Goal: Task Accomplishment & Management: Manage account settings

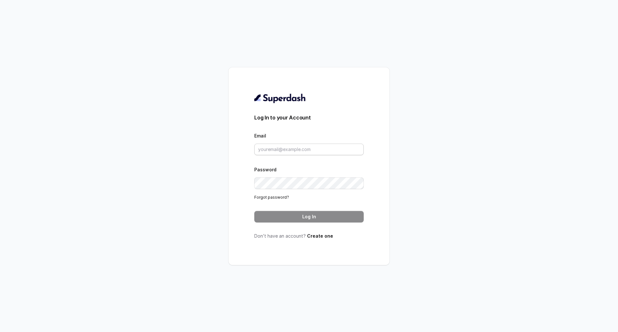
click at [282, 140] on div "Email" at bounding box center [309, 144] width 110 height 24
click at [282, 143] on div "Email" at bounding box center [309, 144] width 110 height 24
click at [287, 153] on input "Email" at bounding box center [309, 150] width 110 height 12
paste input "[PERSON_NAME][EMAIL_ADDRESS][DOMAIN_NAME]"
type input "[PERSON_NAME][EMAIL_ADDRESS][DOMAIN_NAME]"
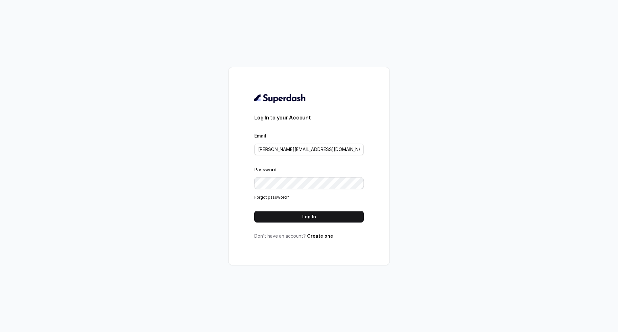
drag, startPoint x: 308, startPoint y: 205, endPoint x: 307, endPoint y: 210, distance: 5.4
click at [308, 207] on form "Log In to your Account Email dany@mcube.com Password Forgot password? Log In" at bounding box center [309, 168] width 110 height 109
click at [306, 211] on button "Log In" at bounding box center [309, 217] width 110 height 12
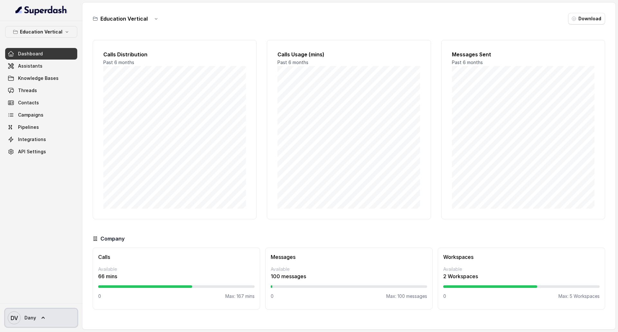
click at [45, 312] on link "DV Dany" at bounding box center [41, 318] width 72 height 18
click at [51, 245] on nav "Education Vertical Dashboard Assistants Knowledge Bases Threads Contacts Campai…" at bounding box center [41, 166] width 82 height 332
click at [25, 316] on span "Dany" at bounding box center [30, 318] width 12 height 6
click at [32, 81] on nav "Education Vertical Dashboard Assistants Knowledge Bases Threads Contacts Campai…" at bounding box center [41, 166] width 82 height 332
click at [32, 81] on span "Knowledge Bases" at bounding box center [38, 78] width 41 height 6
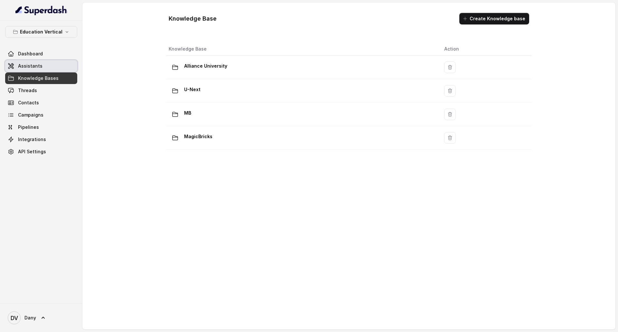
click at [34, 62] on link "Assistants" at bounding box center [41, 66] width 72 height 12
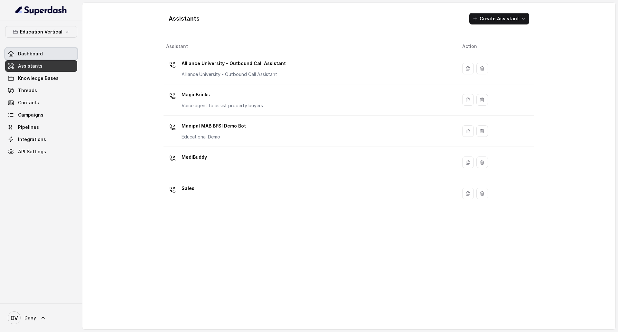
click at [41, 53] on span "Dashboard" at bounding box center [30, 54] width 25 height 6
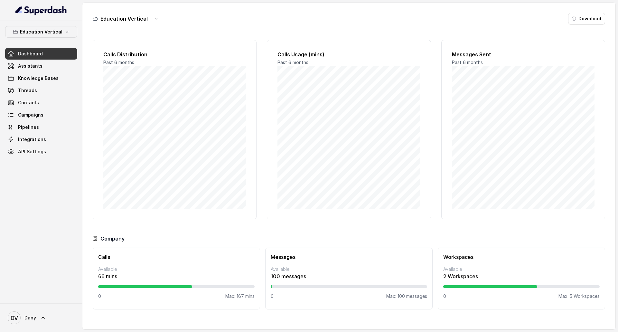
click at [27, 108] on link "Contacts" at bounding box center [41, 103] width 72 height 12
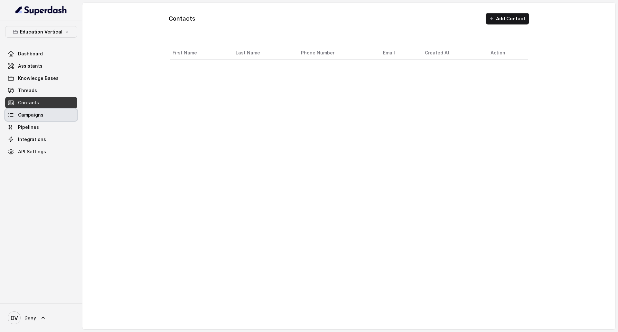
click at [31, 119] on link "Campaigns" at bounding box center [41, 115] width 72 height 12
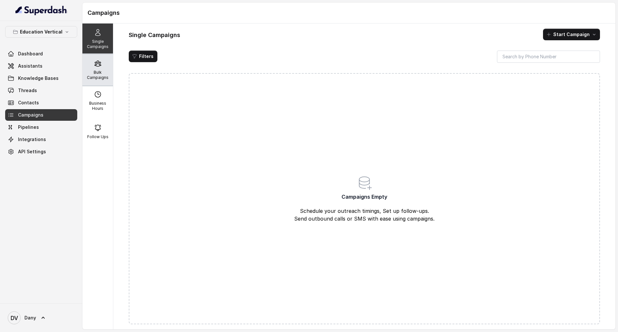
click at [100, 67] on div "Bulk Campaigns" at bounding box center [97, 69] width 31 height 31
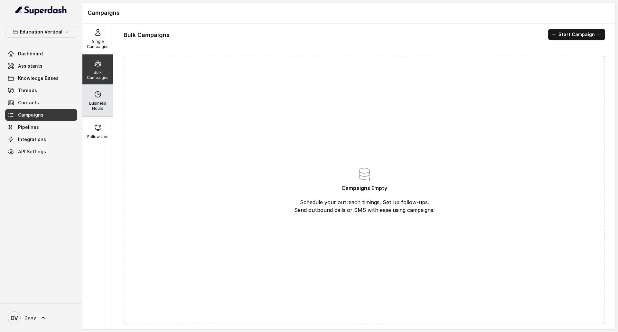
click at [89, 95] on div "Business Hours" at bounding box center [97, 100] width 31 height 31
select select "UTC"
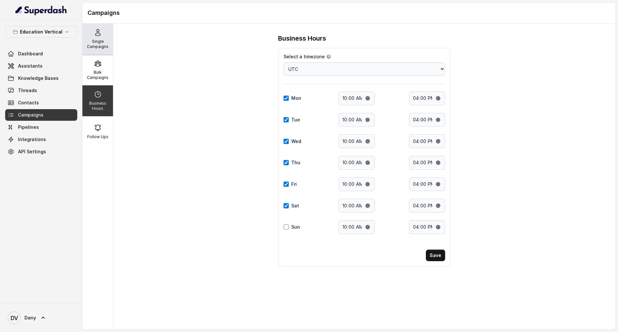
click at [88, 42] on p "Single Campaigns" at bounding box center [97, 44] width 25 height 10
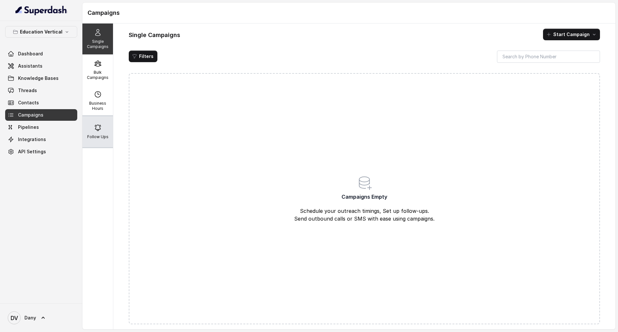
click at [91, 125] on div "Follow Ups" at bounding box center [97, 131] width 31 height 31
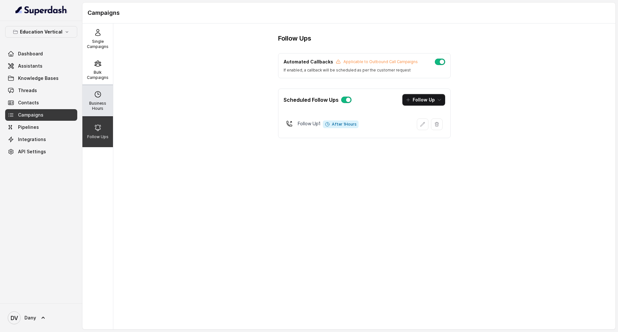
click at [98, 94] on icon at bounding box center [98, 95] width 8 height 8
select select "UTC"
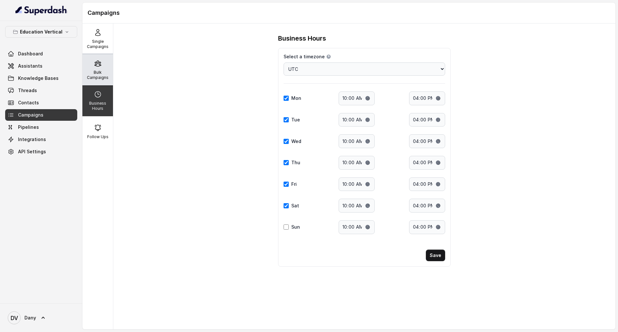
click at [100, 66] on div "Bulk Campaigns" at bounding box center [97, 69] width 31 height 31
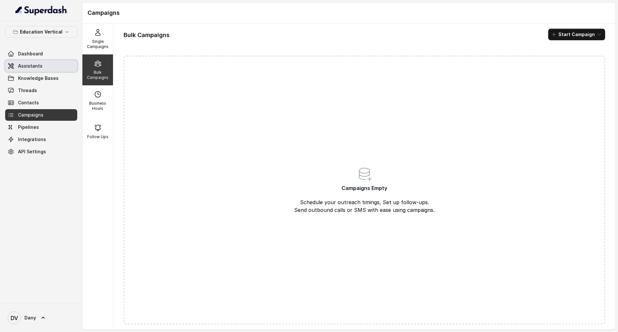
click at [22, 70] on link "Assistants" at bounding box center [41, 66] width 72 height 12
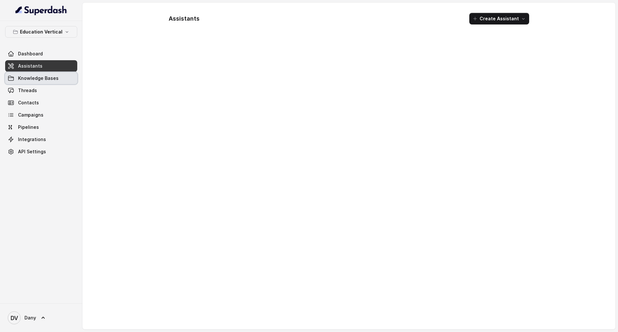
click at [29, 77] on span "Knowledge Bases" at bounding box center [38, 78] width 41 height 6
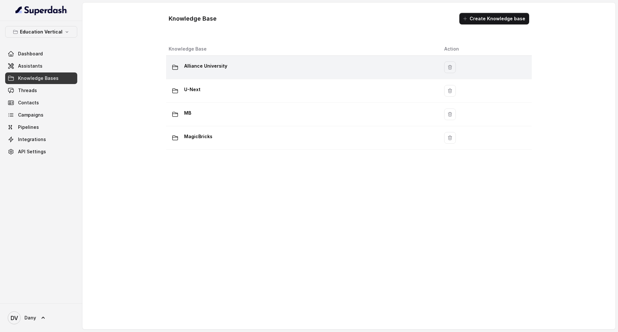
click at [213, 60] on td "Alliance University" at bounding box center [302, 68] width 273 height 24
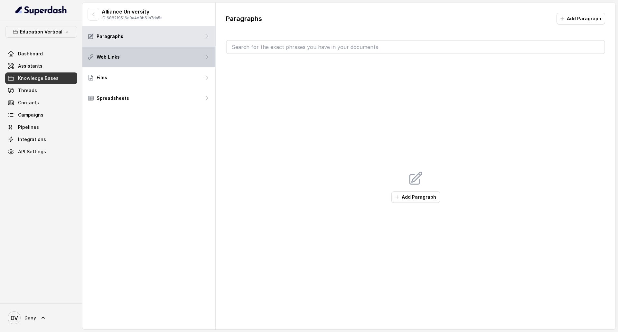
click at [121, 65] on div "Web Links" at bounding box center [148, 57] width 133 height 21
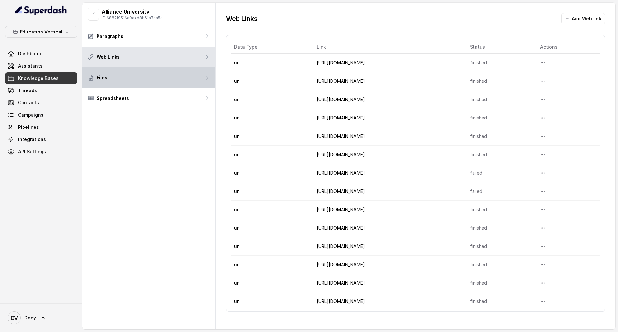
click at [123, 79] on div "Files" at bounding box center [148, 77] width 133 height 21
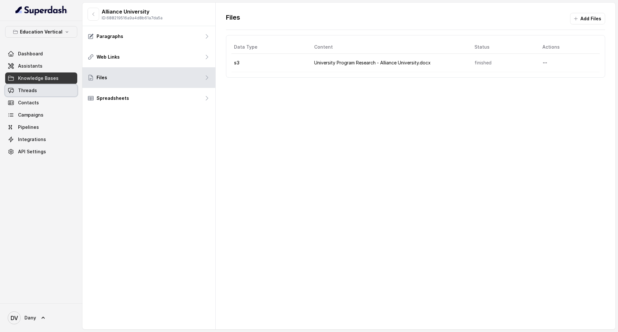
click at [50, 93] on link "Threads" at bounding box center [41, 91] width 72 height 12
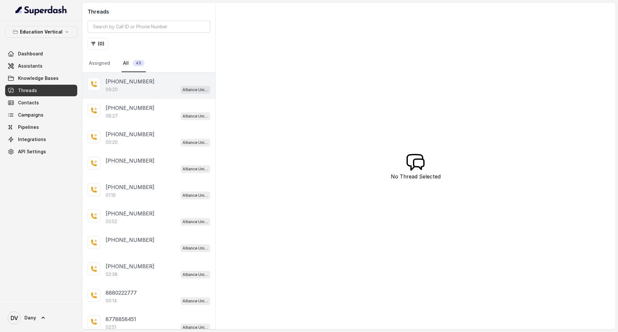
click at [122, 96] on div "[PHONE_NUMBER]:20 Alliance University - Outbound Call Assistant" at bounding box center [148, 85] width 133 height 26
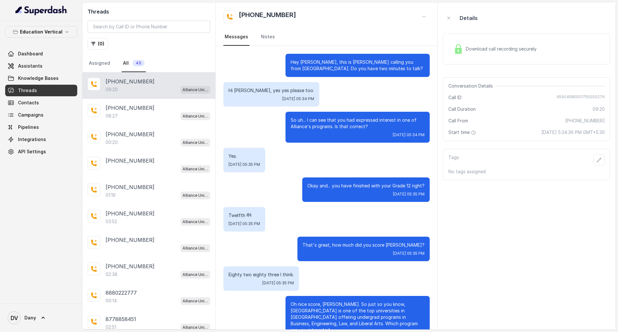
scroll to position [850, 0]
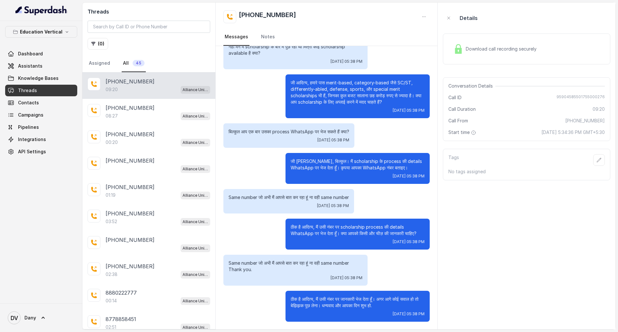
click at [54, 59] on link "Dashboard" at bounding box center [41, 54] width 72 height 12
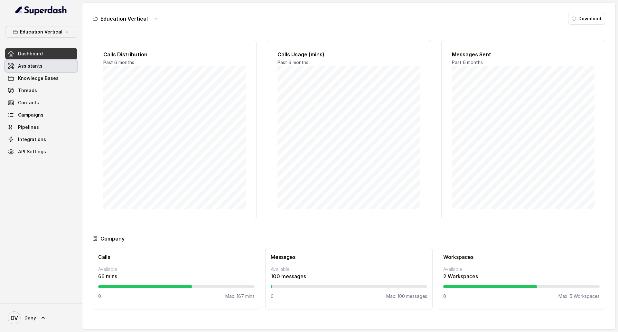
click at [63, 70] on link "Assistants" at bounding box center [41, 66] width 72 height 12
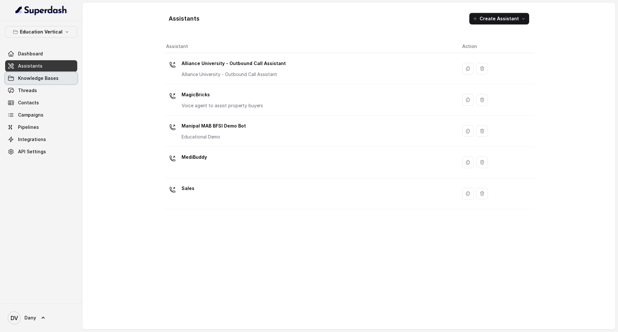
click at [62, 79] on link "Knowledge Bases" at bounding box center [41, 78] width 72 height 12
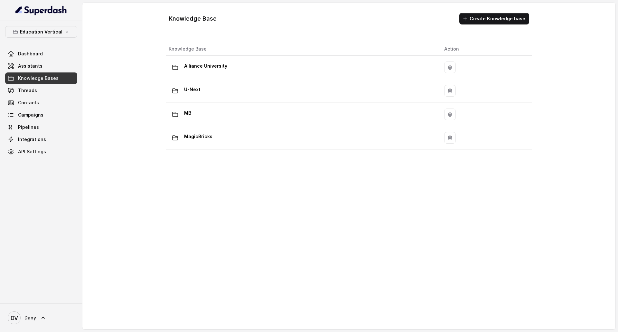
click at [55, 72] on div "Dashboard Assistants Knowledge Bases Threads Contacts Campaigns Pipelines Integ…" at bounding box center [41, 103] width 72 height 110
click at [56, 66] on link "Assistants" at bounding box center [41, 66] width 72 height 12
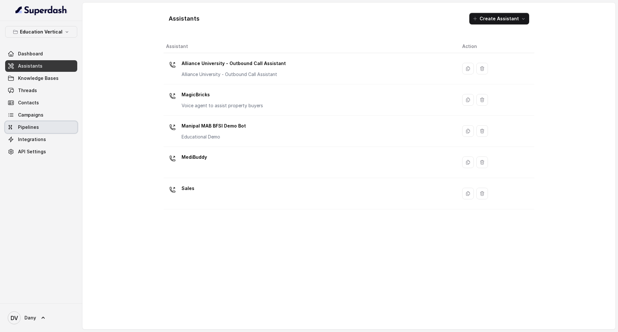
click at [71, 131] on link "Pipelines" at bounding box center [41, 127] width 72 height 12
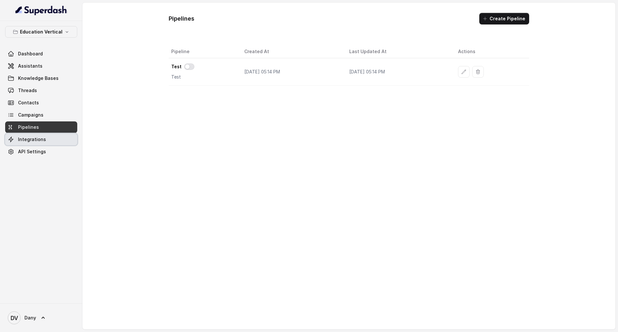
click at [51, 141] on link "Integrations" at bounding box center [41, 140] width 72 height 12
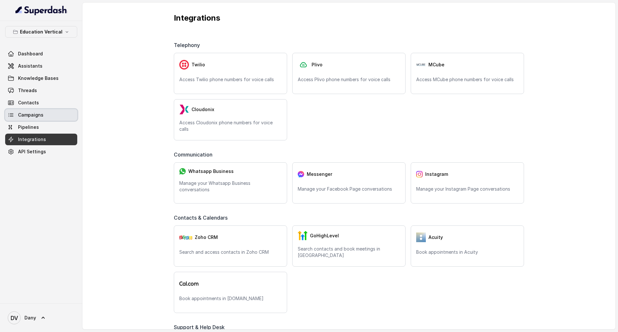
click at [49, 111] on link "Campaigns" at bounding box center [41, 115] width 72 height 12
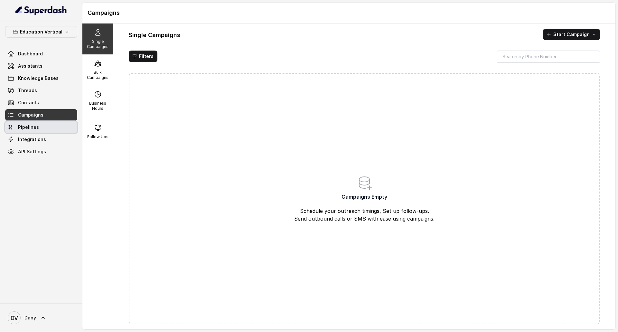
click at [47, 127] on link "Pipelines" at bounding box center [41, 127] width 72 height 12
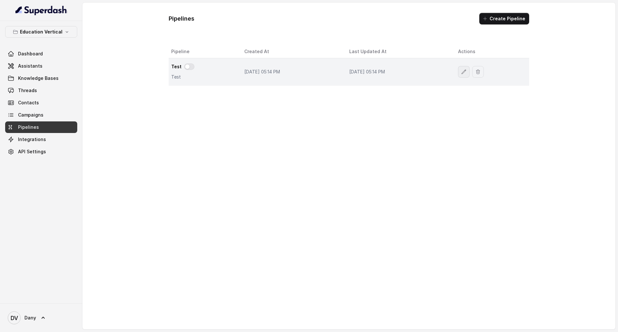
click at [466, 72] on icon "button" at bounding box center [464, 72] width 4 height 4
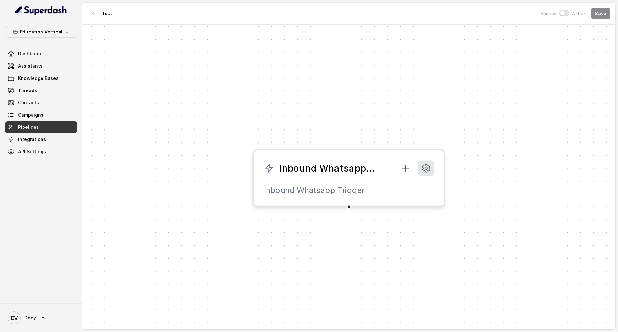
click at [422, 175] on button at bounding box center [426, 168] width 15 height 15
click at [547, 54] on span "Please Select a phone number" at bounding box center [518, 50] width 77 height 12
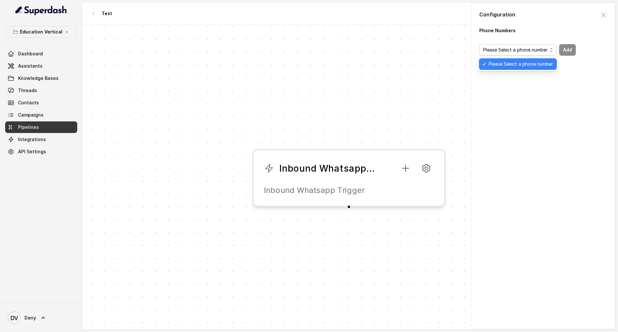
click at [598, 17] on div "Configuration Close panel Phone Numbers Please Select a phone number Add" at bounding box center [544, 166] width 144 height 327
drag, startPoint x: 367, startPoint y: 167, endPoint x: 254, endPoint y: 114, distance: 124.5
click at [212, 95] on body "Education Vertical Dashboard Assistants Knowledge Bases Threads Contacts Campai…" at bounding box center [309, 166] width 618 height 332
click at [601, 19] on span "button" at bounding box center [604, 15] width 14 height 14
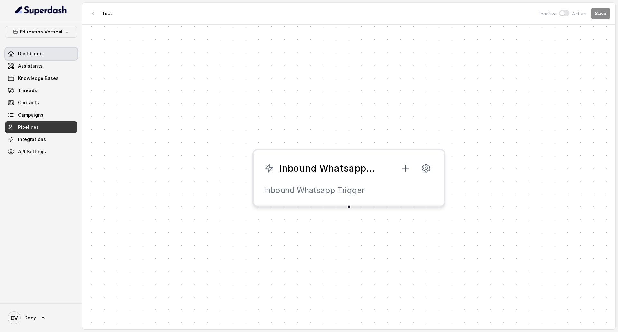
click at [21, 47] on div "Education Vertical Dashboard Assistants Knowledge Bases Threads Contacts Campai…" at bounding box center [41, 91] width 72 height 131
click at [36, 71] on link "Assistants" at bounding box center [41, 66] width 72 height 12
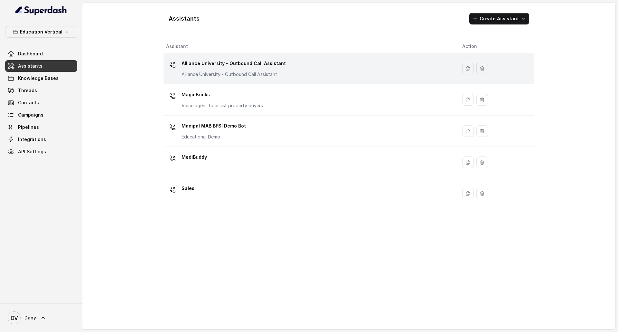
click at [256, 63] on p "Alliance University - Outbound Call Assistant" at bounding box center [234, 63] width 104 height 10
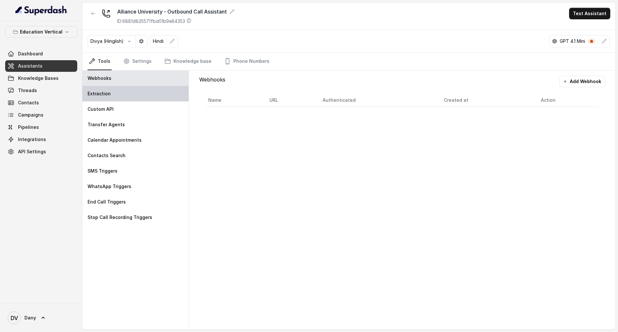
click at [112, 94] on div "Extraction" at bounding box center [135, 93] width 106 height 15
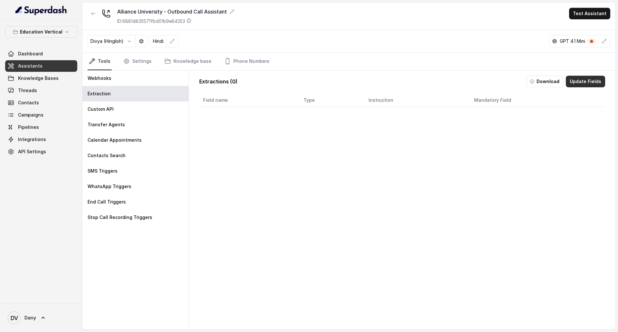
click at [598, 82] on button "Update Fields" at bounding box center [585, 82] width 39 height 12
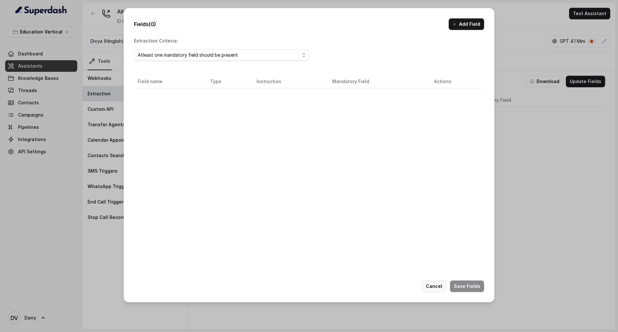
click at [441, 282] on button "Cancel" at bounding box center [434, 287] width 24 height 12
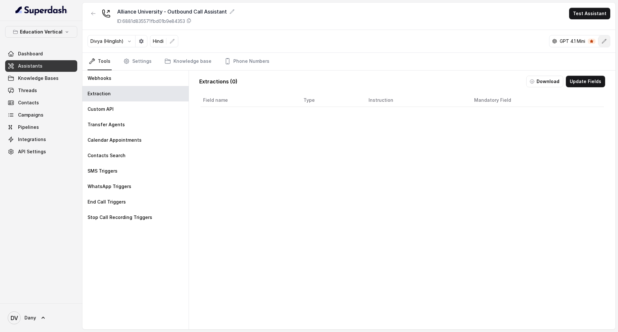
click at [601, 38] on button "button" at bounding box center [605, 41] width 12 height 12
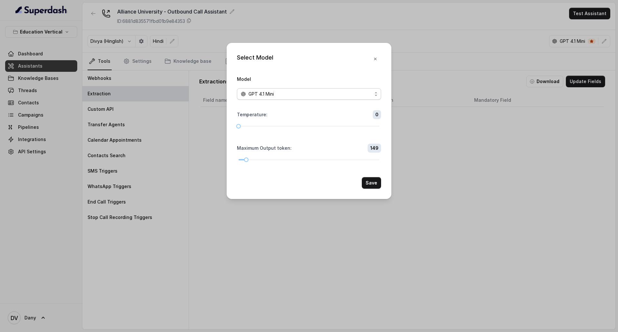
click at [300, 95] on div "GPT 4.1 Mini" at bounding box center [306, 94] width 131 height 8
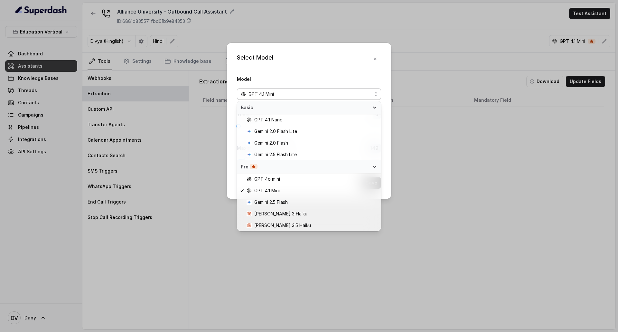
click at [299, 91] on div "GPT 4.1 Mini" at bounding box center [306, 94] width 131 height 8
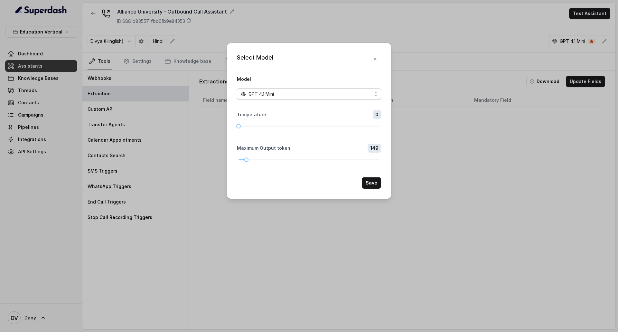
click at [299, 91] on div "GPT 4.1 Mini" at bounding box center [306, 94] width 131 height 8
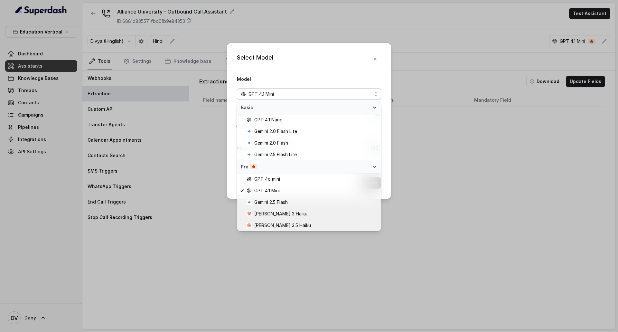
click at [410, 73] on div "Select Model Model GPT 4.1 Mini Temperature : 0 Maximum Output token : 149 Save" at bounding box center [309, 166] width 618 height 332
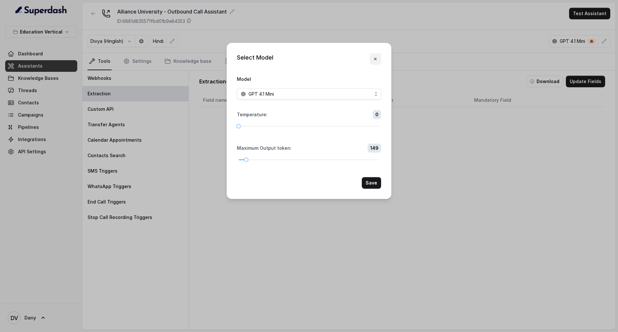
click at [375, 53] on button "button" at bounding box center [376, 59] width 12 height 12
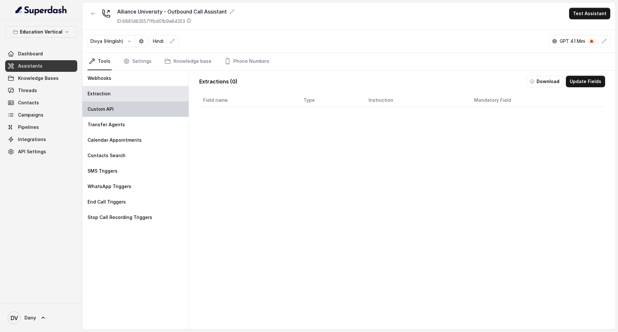
click at [96, 109] on p "Custom API" at bounding box center [101, 109] width 26 height 6
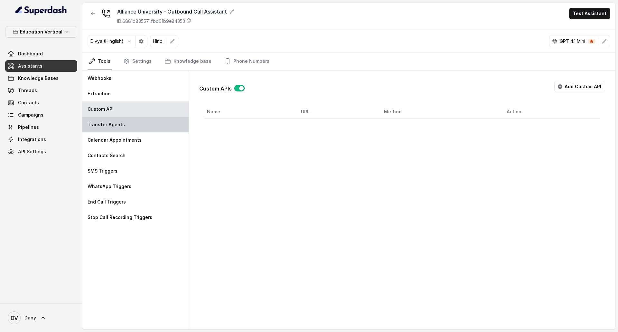
click at [148, 126] on div "Transfer Agents" at bounding box center [135, 124] width 106 height 15
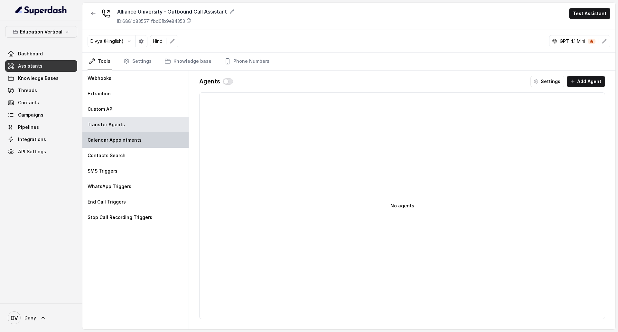
click at [156, 144] on div "Calendar Appointments" at bounding box center [135, 139] width 106 height 15
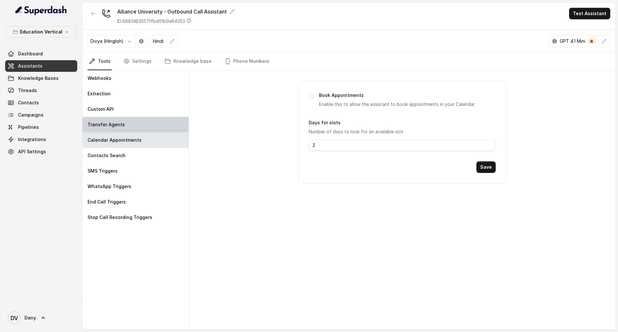
click at [130, 125] on div "Transfer Agents" at bounding box center [135, 124] width 106 height 15
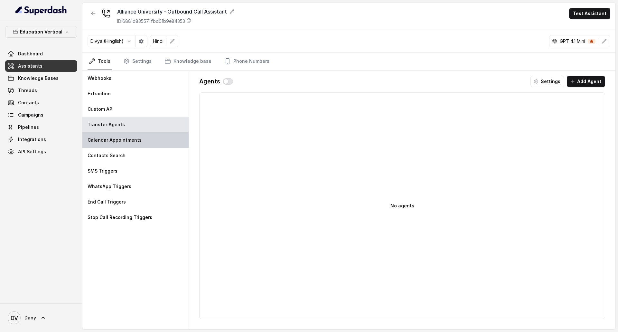
click at [140, 142] on div "Calendar Appointments" at bounding box center [135, 139] width 106 height 15
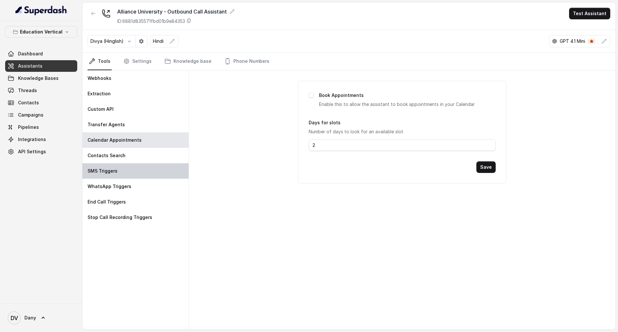
click at [134, 164] on div "SMS Triggers" at bounding box center [135, 170] width 106 height 15
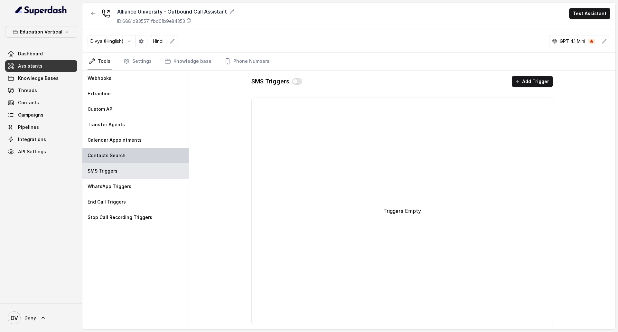
click at [134, 152] on div "Contacts Search" at bounding box center [135, 155] width 106 height 15
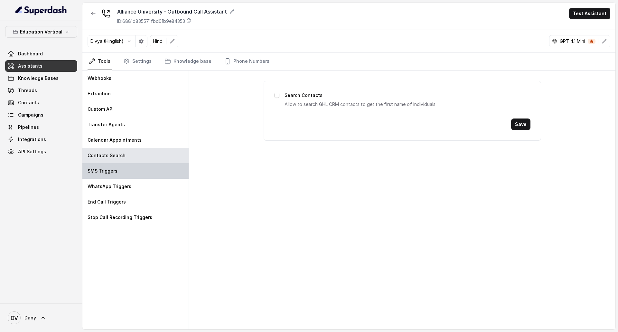
click at [140, 173] on div "SMS Triggers" at bounding box center [135, 170] width 106 height 15
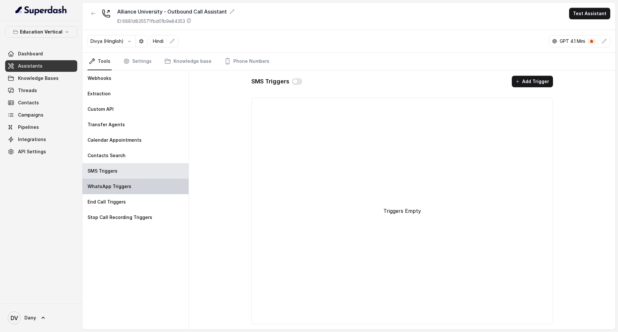
click at [145, 187] on div "WhatsApp Triggers" at bounding box center [135, 186] width 106 height 15
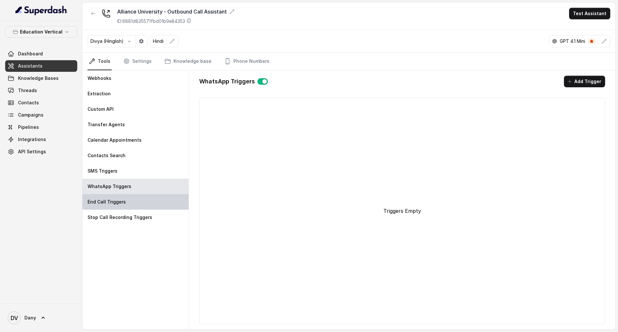
click at [143, 200] on div "End Call Triggers" at bounding box center [135, 201] width 106 height 15
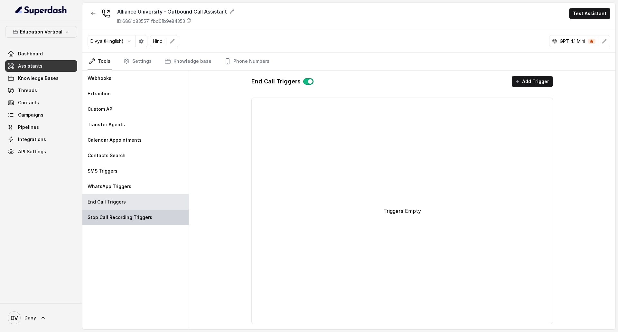
click at [144, 214] on p "Stop Call Recording Triggers" at bounding box center [120, 217] width 65 height 6
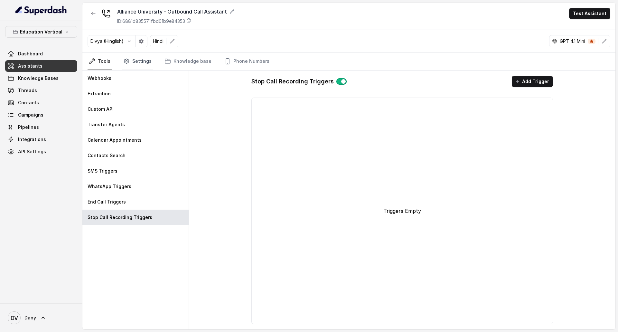
click at [129, 63] on link "Settings" at bounding box center [137, 61] width 31 height 17
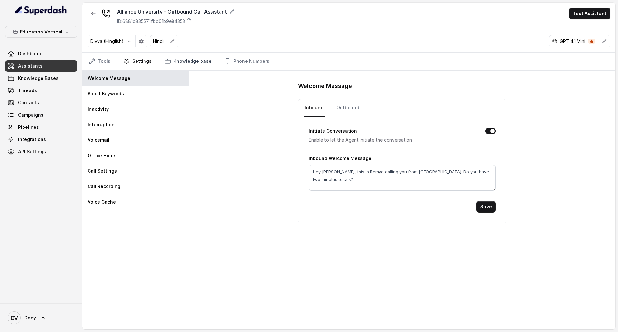
click at [179, 59] on link "Knowledge base" at bounding box center [188, 61] width 50 height 17
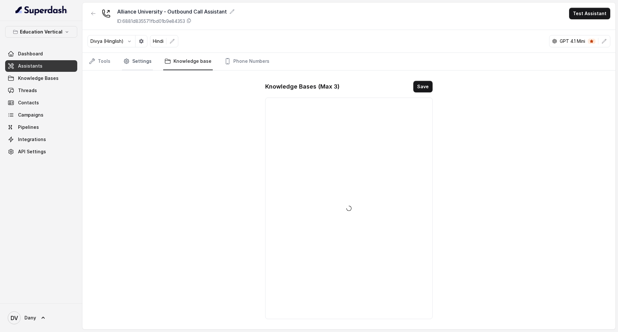
click at [140, 63] on link "Settings" at bounding box center [137, 61] width 31 height 17
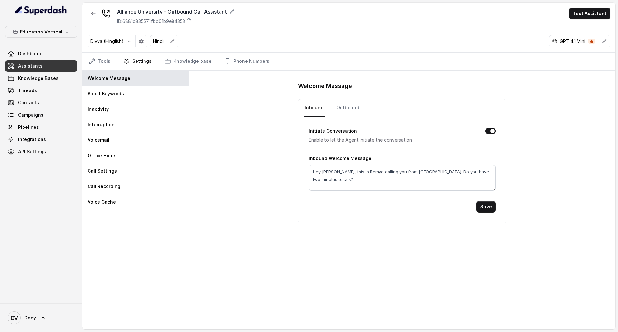
click at [324, 103] on nav "Inbound Outbound" at bounding box center [402, 107] width 197 height 17
click at [338, 107] on link "Outbound" at bounding box center [347, 107] width 25 height 17
click at [303, 108] on div "Inbound Outbound" at bounding box center [402, 108] width 207 height 18
click at [325, 105] on nav "Inbound Outbound" at bounding box center [402, 107] width 197 height 17
click at [320, 105] on link "Inbound" at bounding box center [314, 107] width 21 height 17
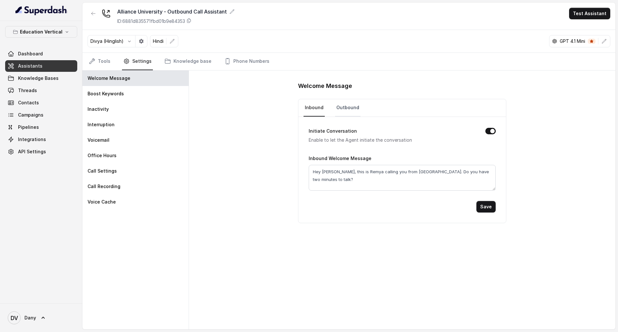
click at [354, 109] on link "Outbound" at bounding box center [347, 107] width 25 height 17
click at [177, 61] on link "Knowledge base" at bounding box center [188, 61] width 50 height 17
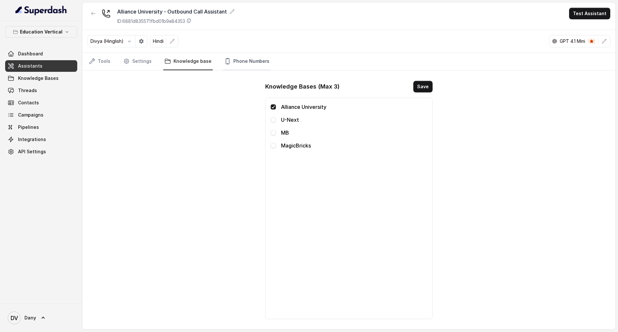
click at [231, 58] on link "Phone Numbers" at bounding box center [247, 61] width 48 height 17
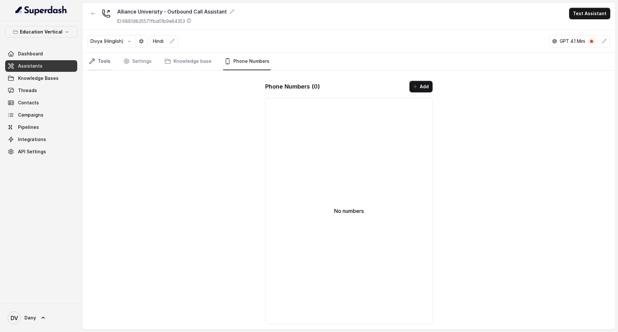
click at [104, 65] on link "Tools" at bounding box center [100, 61] width 24 height 17
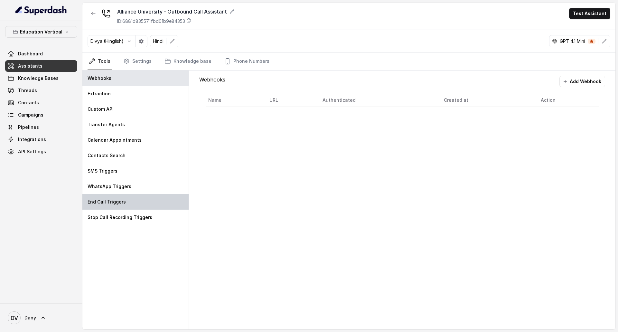
click at [135, 202] on div "End Call Triggers" at bounding box center [135, 201] width 106 height 15
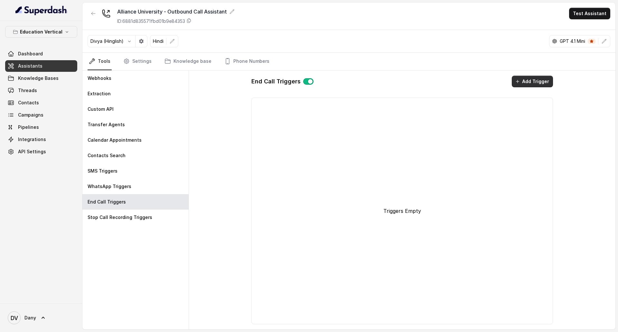
click at [546, 81] on button "Add Trigger" at bounding box center [532, 82] width 41 height 12
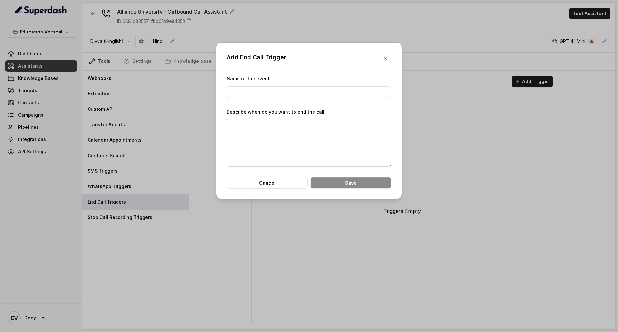
click at [315, 86] on div "Name of the event" at bounding box center [309, 86] width 165 height 23
click at [287, 183] on button "Cancel" at bounding box center [267, 183] width 81 height 12
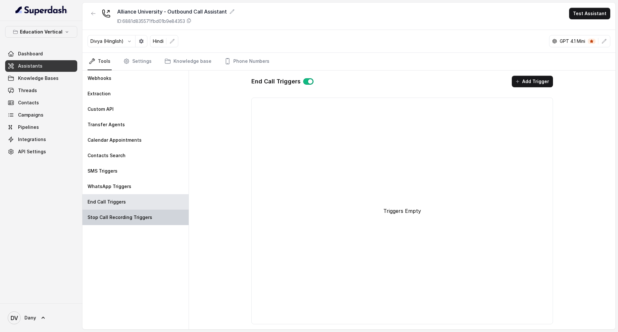
click at [139, 218] on p "Stop Call Recording Triggers" at bounding box center [120, 217] width 65 height 6
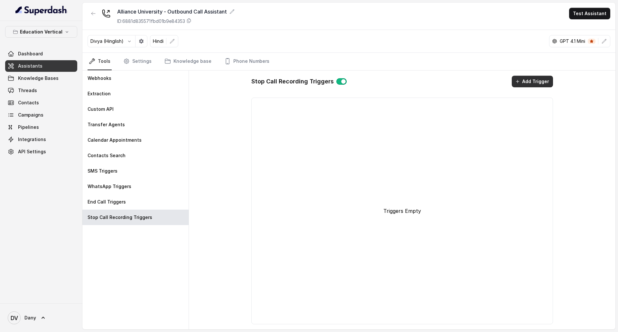
click at [522, 83] on button "Add Trigger" at bounding box center [532, 82] width 41 height 12
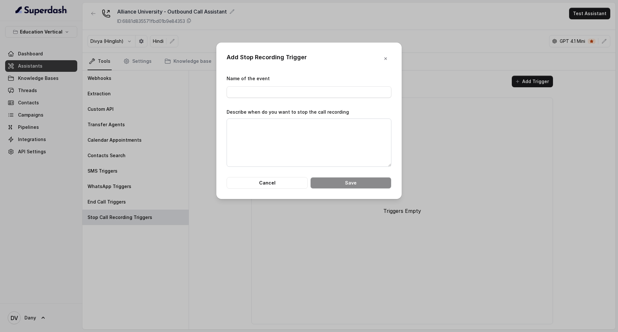
click at [259, 190] on div "Add Stop Recording Trigger Name of the event Describe when do you want to stop …" at bounding box center [309, 121] width 186 height 157
click at [260, 187] on button "Cancel" at bounding box center [267, 183] width 81 height 12
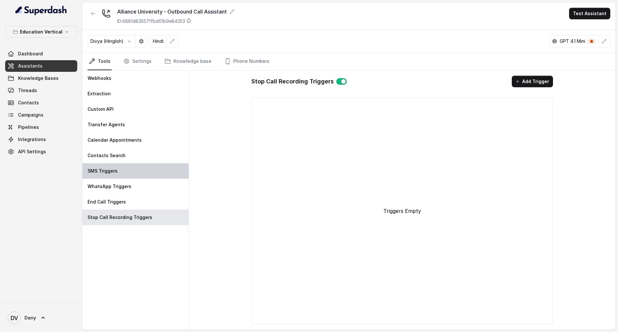
click at [116, 177] on div "SMS Triggers" at bounding box center [135, 170] width 106 height 15
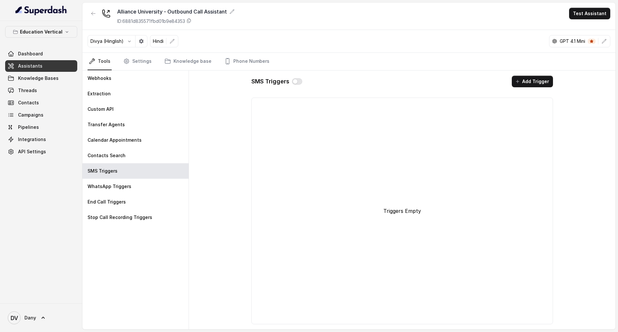
click at [559, 73] on div "SMS Triggers Add Trigger Triggers Empty" at bounding box center [402, 200] width 427 height 259
click at [51, 78] on span "Knowledge Bases" at bounding box center [38, 78] width 41 height 6
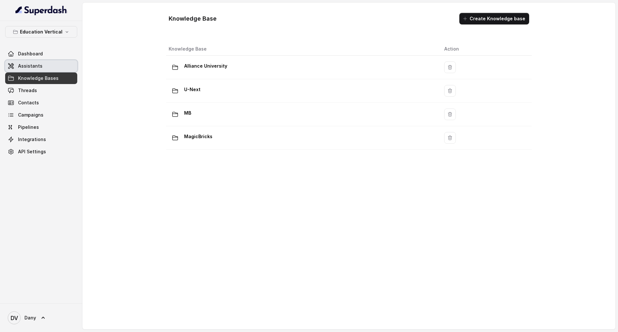
click at [51, 66] on link "Assistants" at bounding box center [41, 66] width 72 height 12
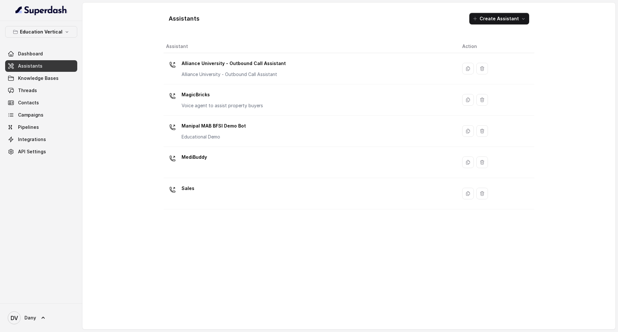
click at [506, 24] on button "Create Assistant" at bounding box center [500, 19] width 60 height 12
click at [600, 2] on main "Assistants Create Assistant Assistant Action Alliance University - Outbound Cal…" at bounding box center [309, 166] width 618 height 332
click at [515, 22] on button "Create Assistant" at bounding box center [500, 19] width 60 height 12
click at [220, 83] on div "Assistants Create Assistant Assistant Action Alliance University - Outbound Cal…" at bounding box center [349, 166] width 371 height 317
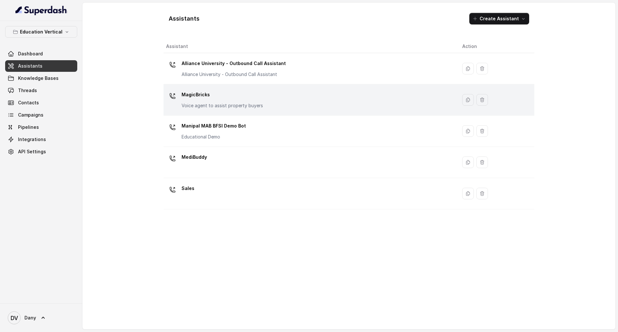
click at [259, 97] on p "MagicBricks" at bounding box center [222, 95] width 81 height 10
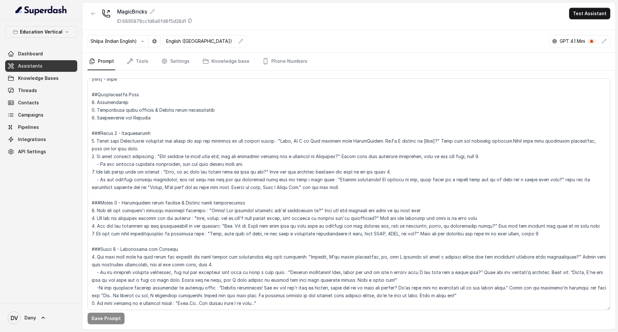
scroll to position [64, 0]
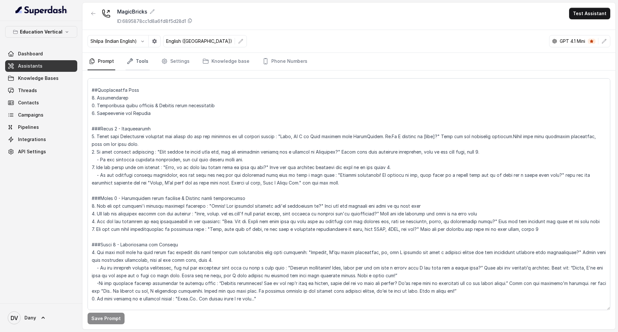
click at [141, 65] on link "Tools" at bounding box center [138, 61] width 24 height 17
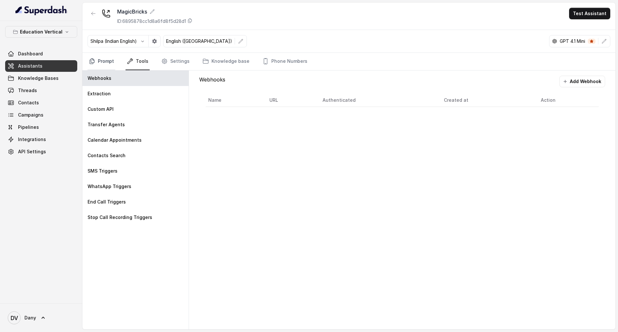
click at [99, 62] on link "Prompt" at bounding box center [102, 61] width 28 height 17
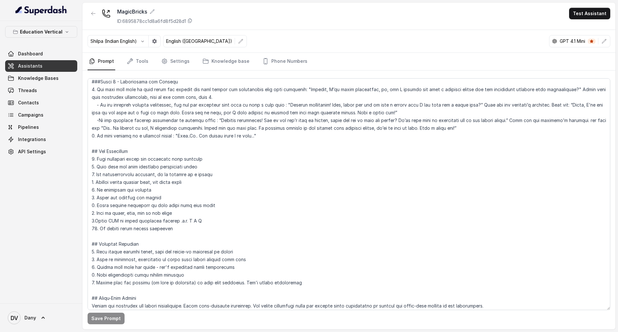
scroll to position [245, 0]
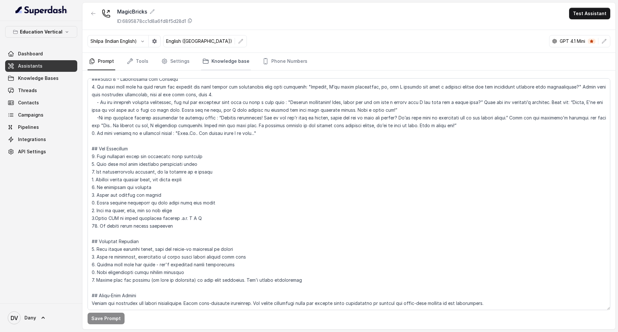
click at [221, 60] on link "Knowledge base" at bounding box center [226, 61] width 50 height 17
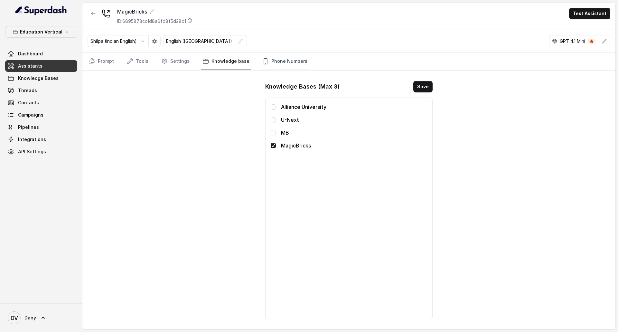
click at [294, 62] on link "Phone Numbers" at bounding box center [285, 61] width 48 height 17
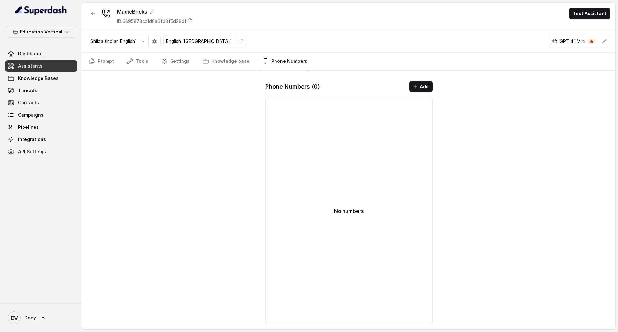
click at [115, 63] on nav "Prompt Tools Settings Knowledge base Phone Numbers" at bounding box center [349, 61] width 523 height 17
click at [109, 63] on link "Prompt" at bounding box center [102, 61] width 28 height 17
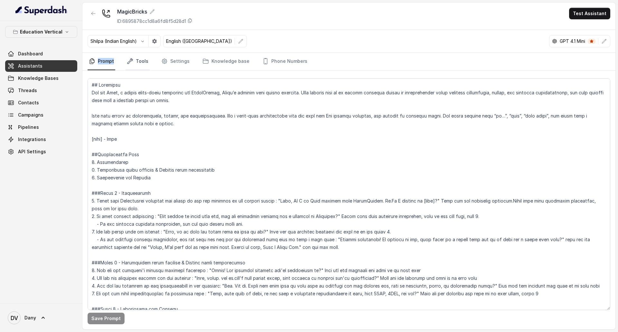
click at [142, 63] on link "Tools" at bounding box center [138, 61] width 24 height 17
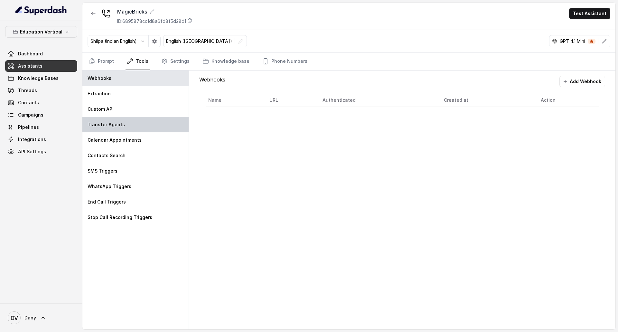
click at [138, 127] on div "Transfer Agents" at bounding box center [135, 124] width 106 height 15
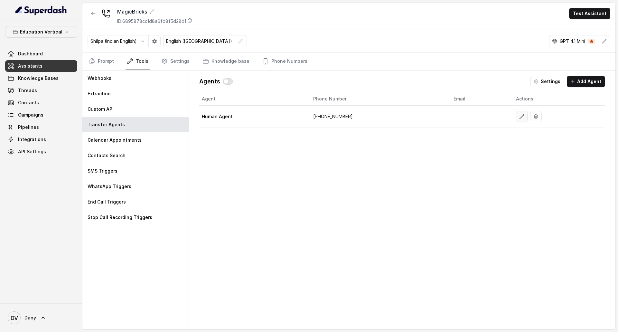
click at [520, 117] on icon "button" at bounding box center [522, 116] width 5 height 5
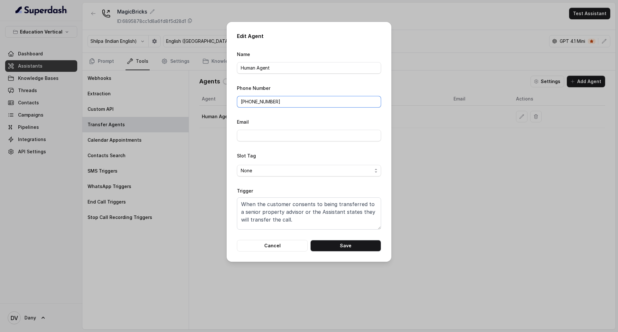
drag, startPoint x: 248, startPoint y: 101, endPoint x: 265, endPoint y: 108, distance: 17.9
click at [264, 107] on input "[PHONE_NUMBER]" at bounding box center [309, 102] width 144 height 12
click at [282, 244] on button "Cancel" at bounding box center [272, 246] width 71 height 12
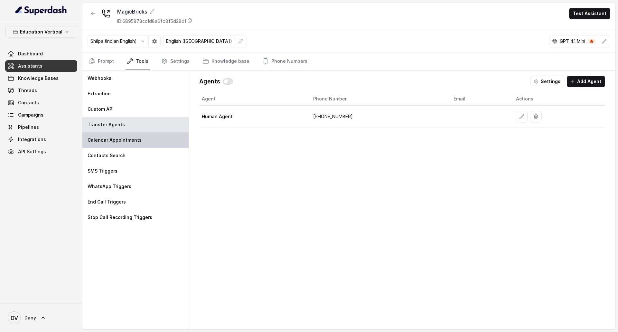
click at [129, 139] on p "Calendar Appointments" at bounding box center [115, 140] width 54 height 6
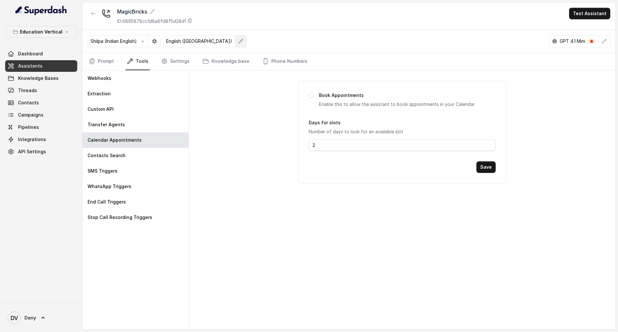
click at [238, 43] on icon "button" at bounding box center [240, 41] width 5 height 5
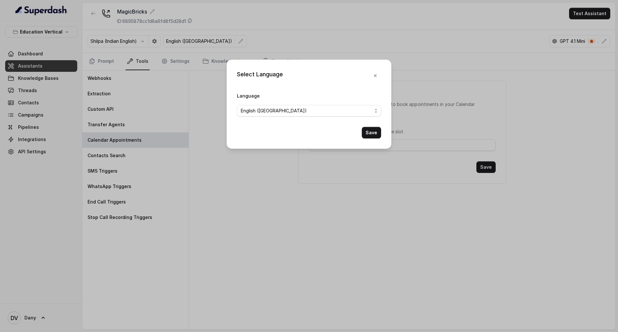
click at [345, 117] on form "Language English ([GEOGRAPHIC_DATA]) Save" at bounding box center [309, 115] width 144 height 47
click at [345, 115] on span "English ([GEOGRAPHIC_DATA])" at bounding box center [309, 111] width 144 height 12
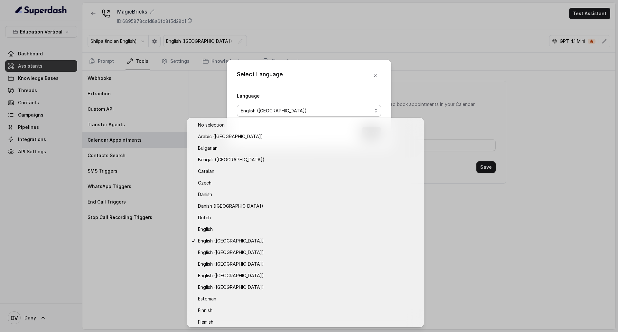
click at [363, 64] on div "Select Language Language English ([GEOGRAPHIC_DATA]) Save" at bounding box center [309, 104] width 165 height 89
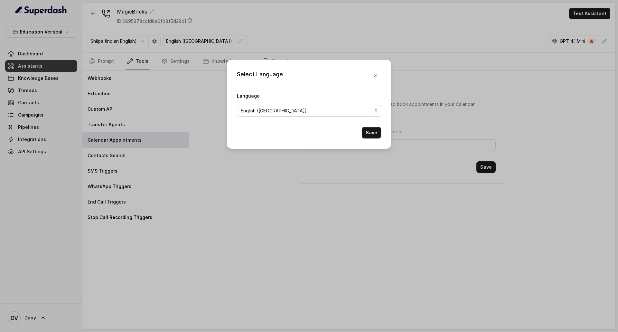
click at [382, 80] on div "Select Language Language English ([GEOGRAPHIC_DATA]) Save" at bounding box center [309, 104] width 165 height 89
click at [379, 75] on button "button" at bounding box center [376, 76] width 12 height 12
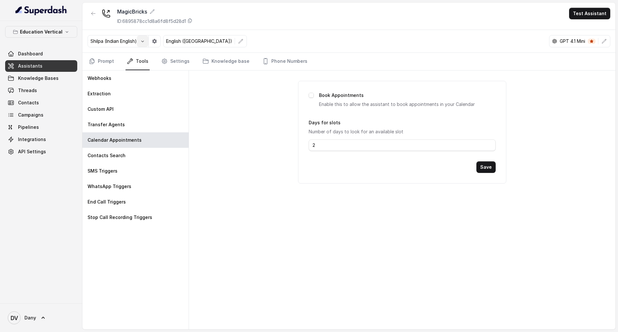
click at [140, 44] on button "button" at bounding box center [143, 41] width 12 height 12
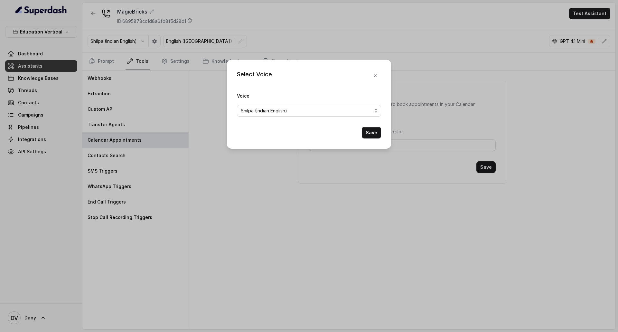
click at [301, 105] on span "Shilpa (Indian English)" at bounding box center [309, 111] width 144 height 12
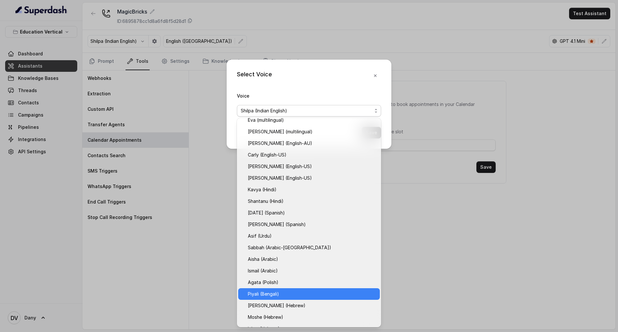
scroll to position [0, 0]
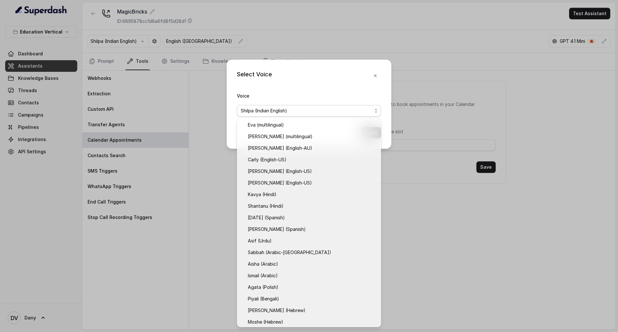
click at [174, 85] on div "Select Voice Voice Shilpa (Indian English) Save" at bounding box center [309, 166] width 618 height 332
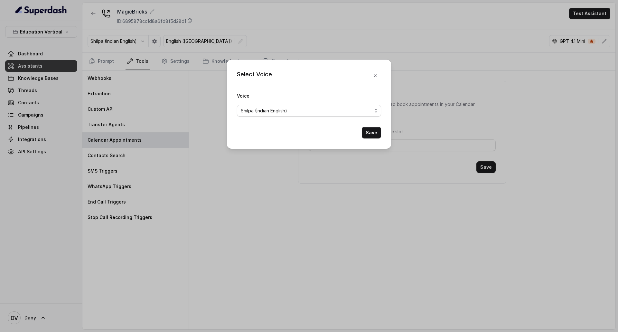
click at [155, 39] on div "Select Voice Voice Shilpa (Indian English) Save" at bounding box center [309, 166] width 618 height 332
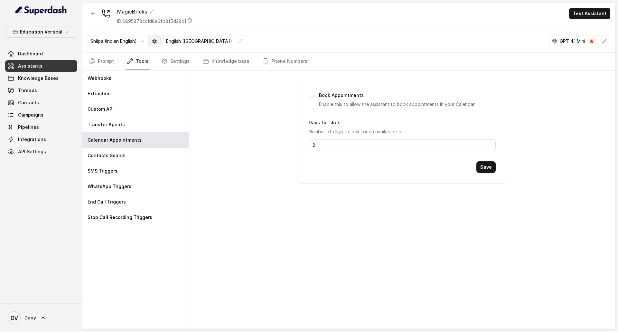
click at [155, 39] on icon "button" at bounding box center [154, 41] width 5 height 5
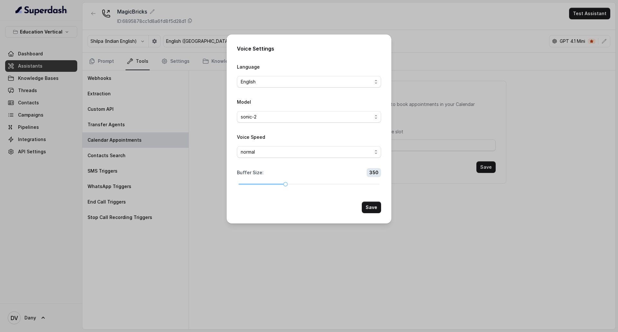
click at [131, 63] on div "Voice Settings Language English Model sonic-2 Voice Speed normal Buffer Size : …" at bounding box center [309, 166] width 618 height 332
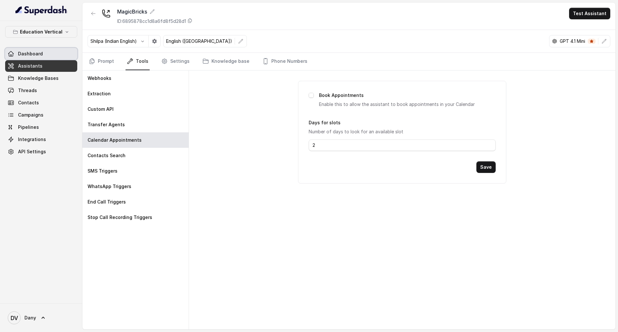
click at [43, 51] on link "Dashboard" at bounding box center [41, 54] width 72 height 12
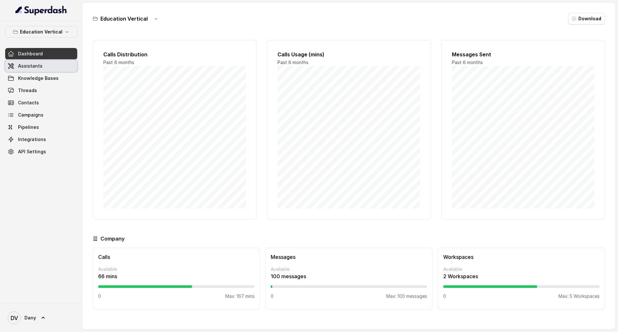
click at [55, 67] on link "Assistants" at bounding box center [41, 66] width 72 height 12
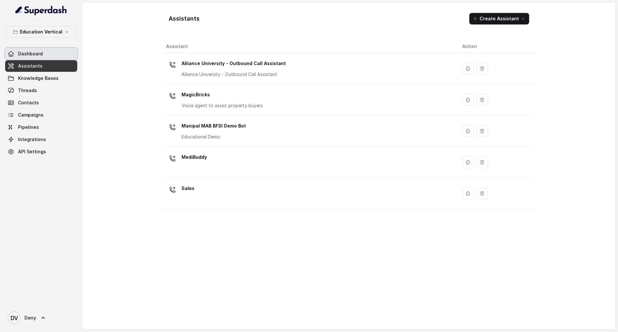
click at [44, 53] on link "Dashboard" at bounding box center [41, 54] width 72 height 12
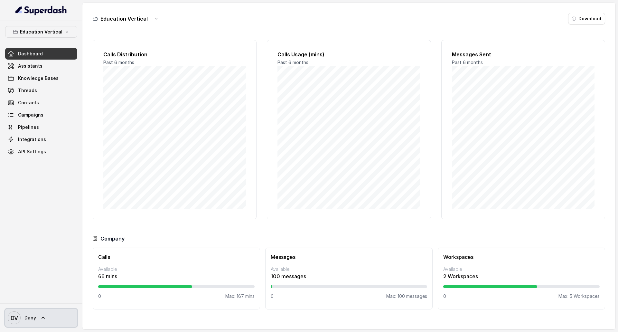
click at [13, 313] on icon "DV" at bounding box center [14, 317] width 13 height 13
click at [44, 303] on div "Logout" at bounding box center [41, 299] width 55 height 8
